Goal: Transaction & Acquisition: Obtain resource

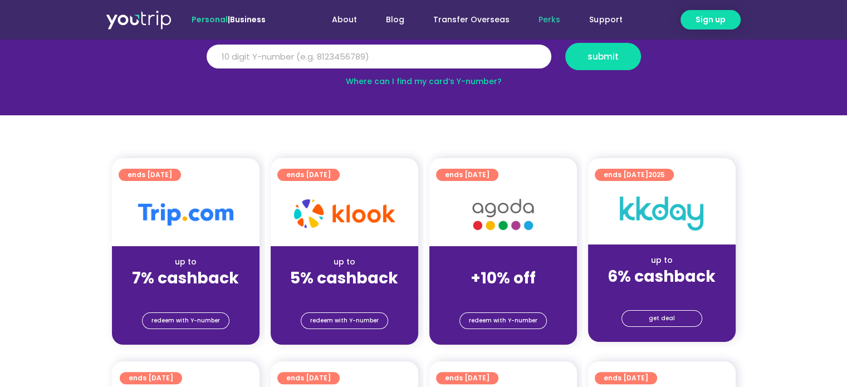
scroll to position [167, 0]
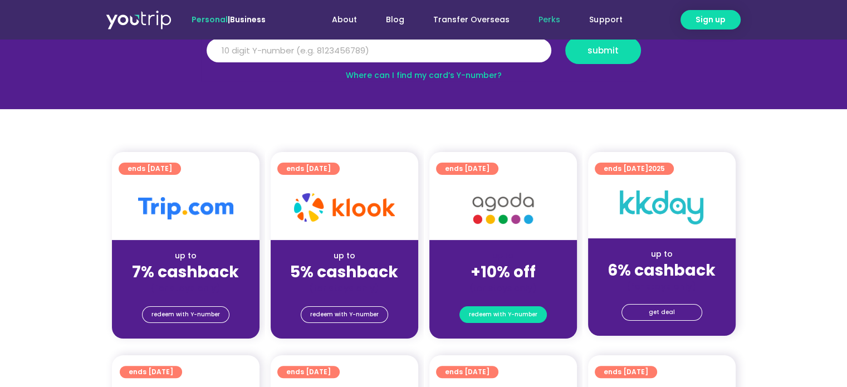
click at [503, 313] on span "redeem with Y-number" at bounding box center [503, 315] width 69 height 16
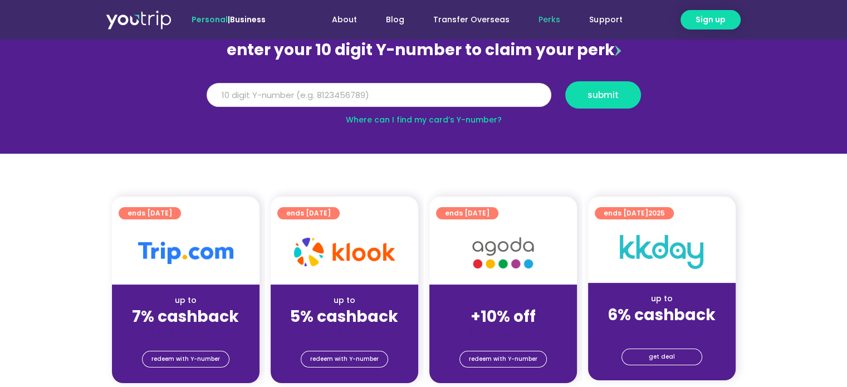
click at [439, 102] on input "Y Number" at bounding box center [379, 95] width 345 height 25
click at [406, 91] on input "Y Number" at bounding box center [379, 95] width 345 height 25
type input "8111050374"
click at [612, 91] on span "submit" at bounding box center [603, 95] width 31 height 8
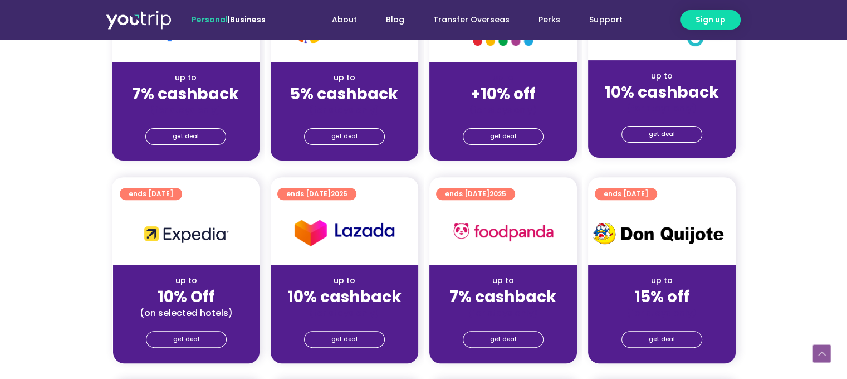
scroll to position [279, 0]
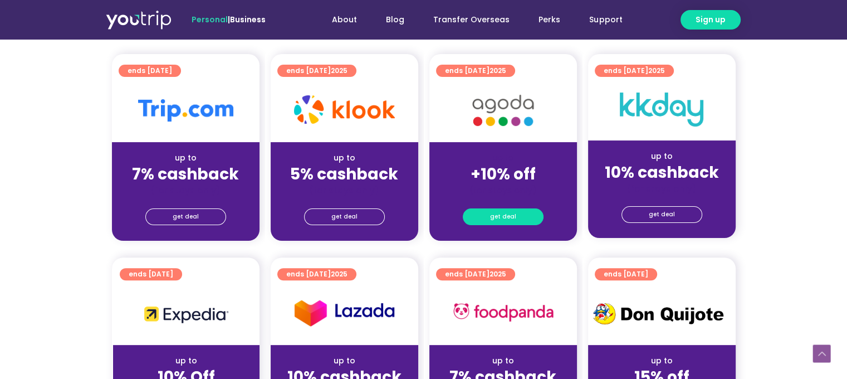
click at [493, 219] on span "get deal" at bounding box center [503, 217] width 26 height 16
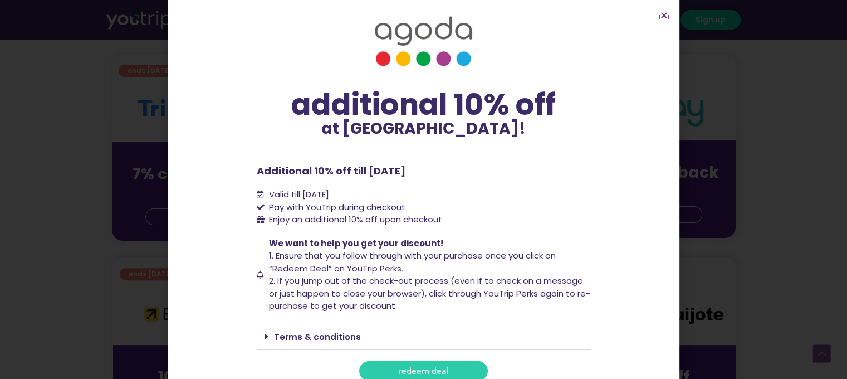
scroll to position [22, 0]
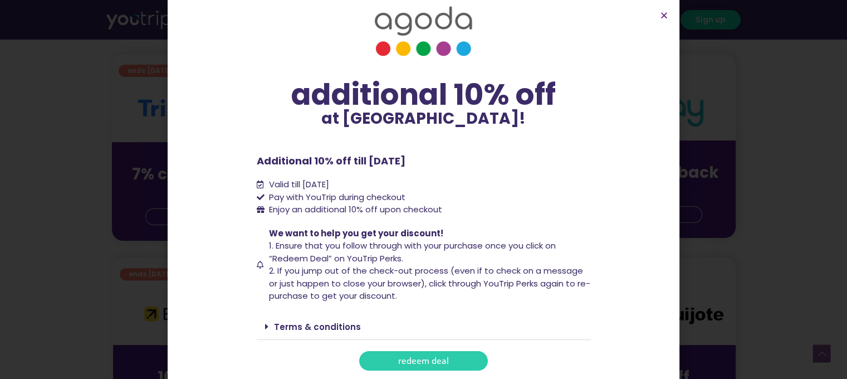
click at [260, 326] on div "Terms & conditions" at bounding box center [424, 327] width 334 height 26
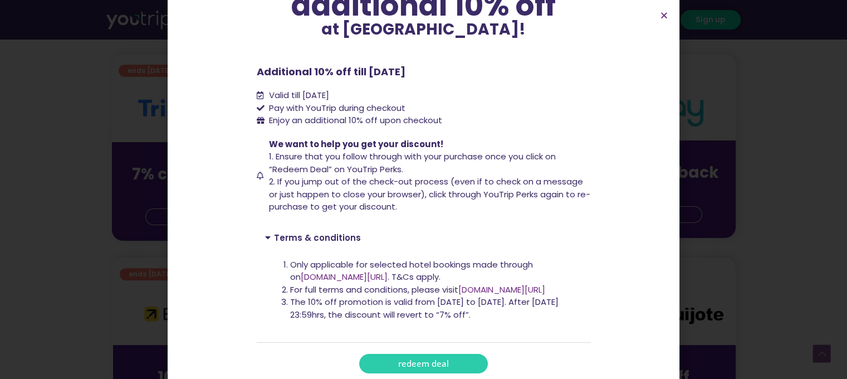
scroll to position [114, 0]
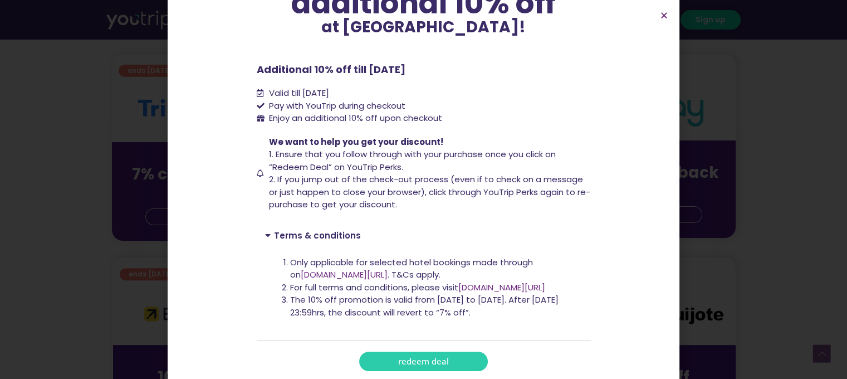
click at [428, 364] on span "redeem deal" at bounding box center [423, 361] width 51 height 8
